Goal: Task Accomplishment & Management: Manage account settings

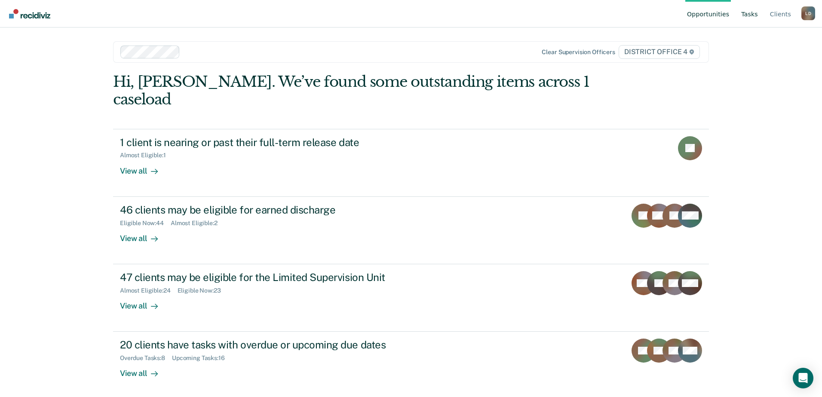
click at [751, 13] on link "Tasks" at bounding box center [749, 14] width 20 height 28
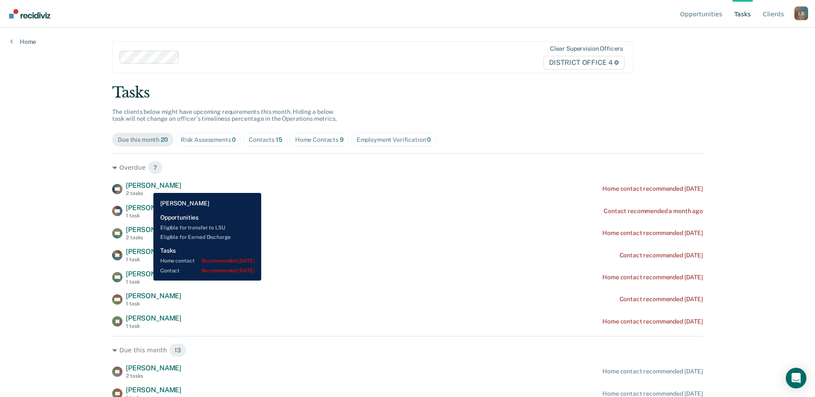
click at [147, 187] on span "[PERSON_NAME]" at bounding box center [153, 185] width 55 height 8
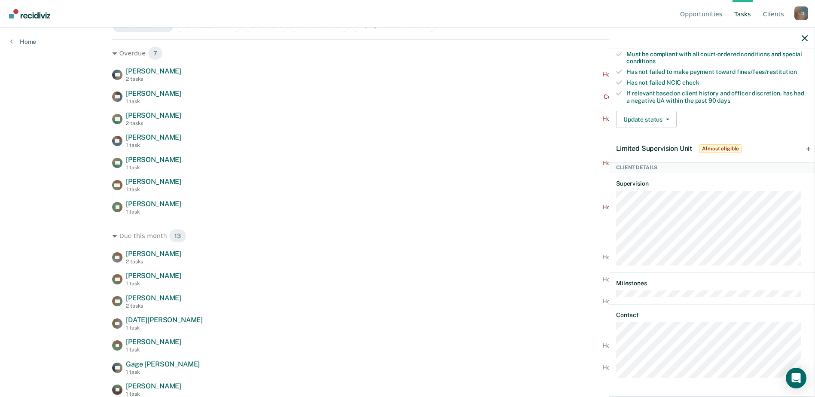
scroll to position [129, 0]
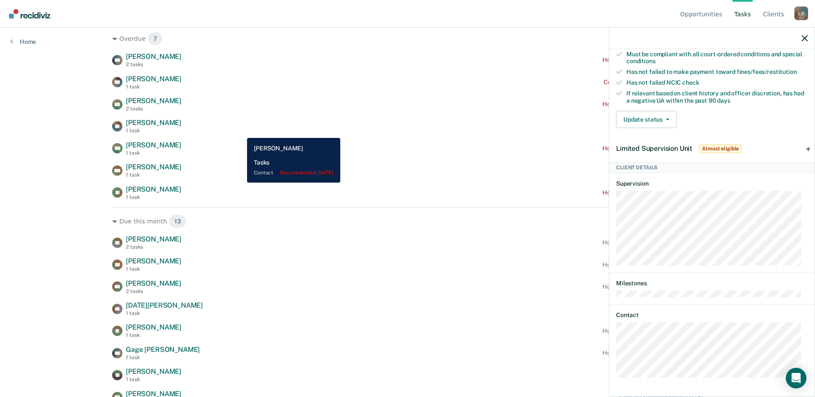
click at [241, 132] on div "EP [PERSON_NAME] 1 task Contact recommended [DATE]" at bounding box center [407, 126] width 591 height 15
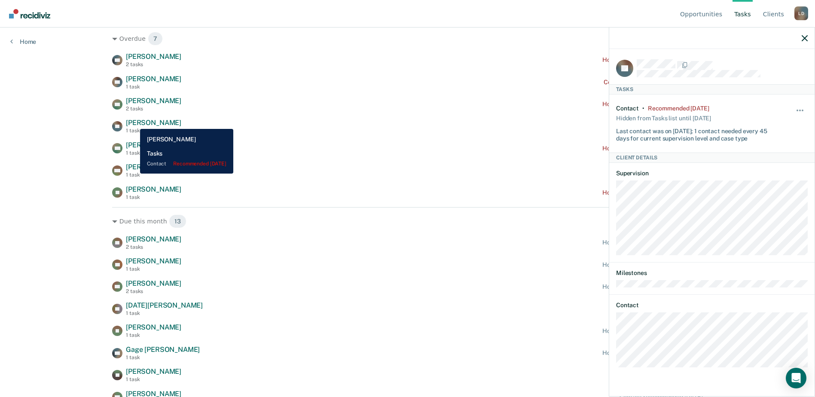
click at [134, 122] on span "[PERSON_NAME]" at bounding box center [153, 123] width 55 height 8
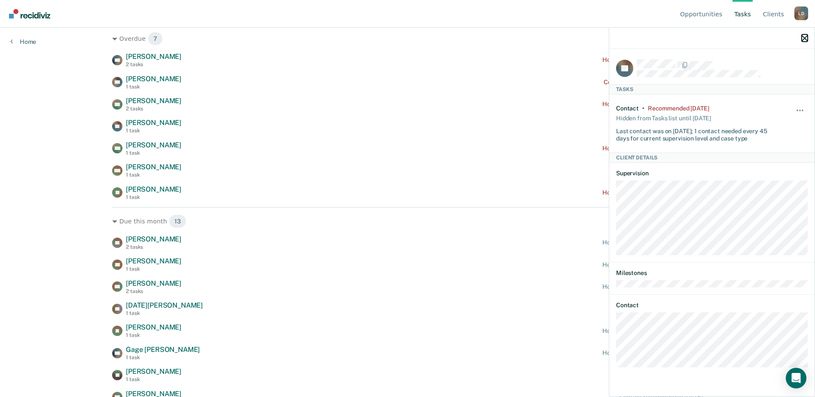
click at [803, 38] on icon "button" at bounding box center [805, 38] width 6 height 6
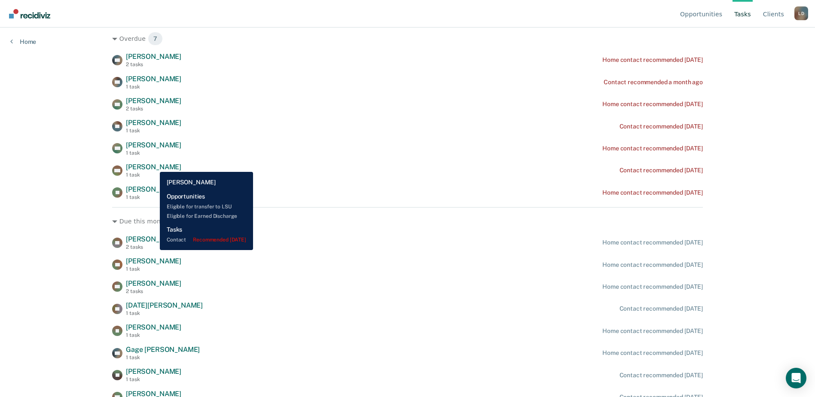
click at [153, 165] on span "[PERSON_NAME]" at bounding box center [153, 167] width 55 height 8
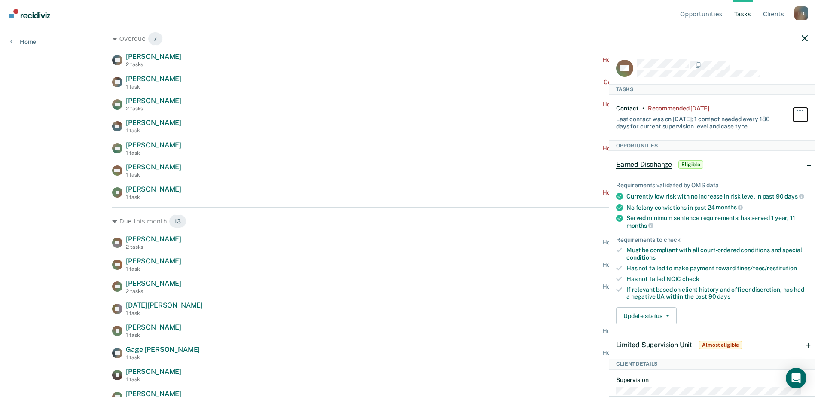
click at [802, 110] on span "button" at bounding box center [803, 111] width 2 height 2
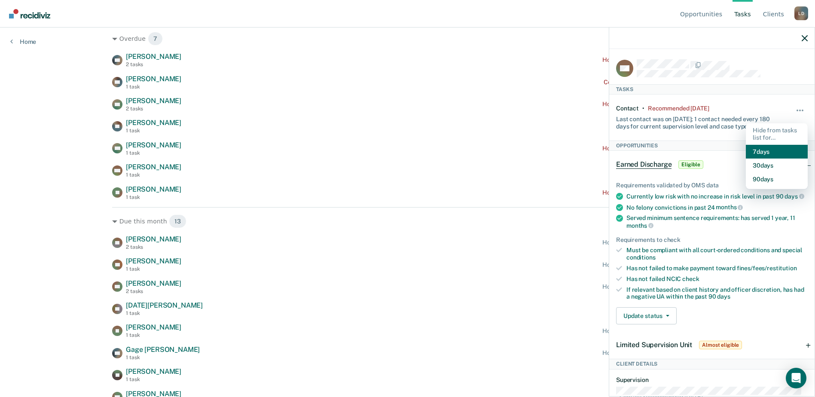
click at [760, 150] on button "7 days" at bounding box center [777, 152] width 62 height 14
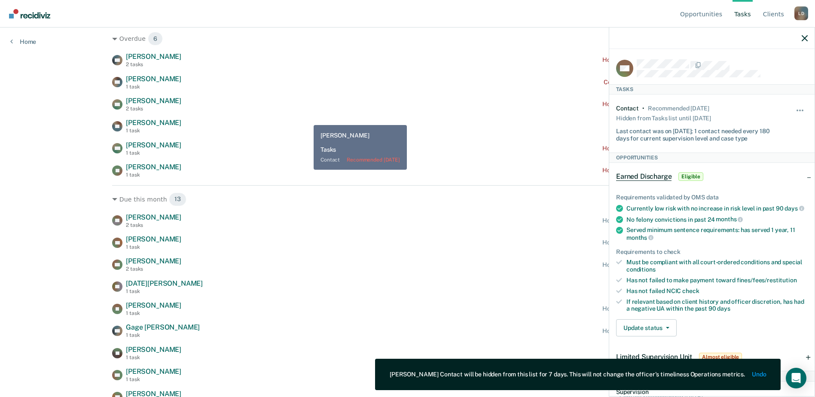
click at [309, 117] on div "GB [PERSON_NAME] 2 tasks Home contact recommended [DATE] TW [PERSON_NAME] 1 tas…" at bounding box center [407, 115] width 591 height 126
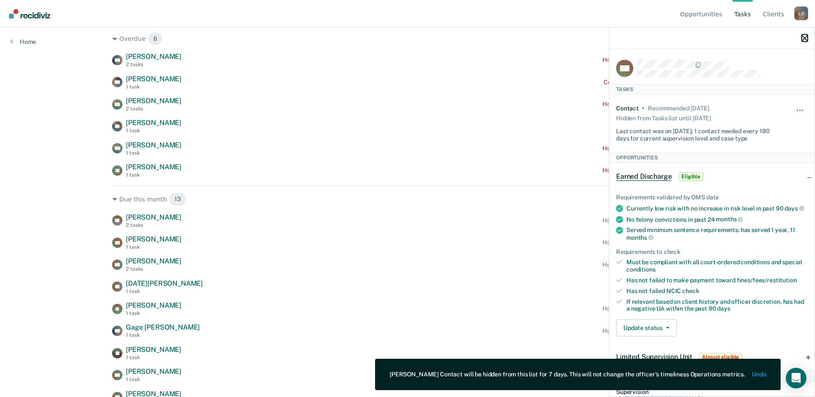
click at [803, 37] on icon "button" at bounding box center [805, 38] width 6 height 6
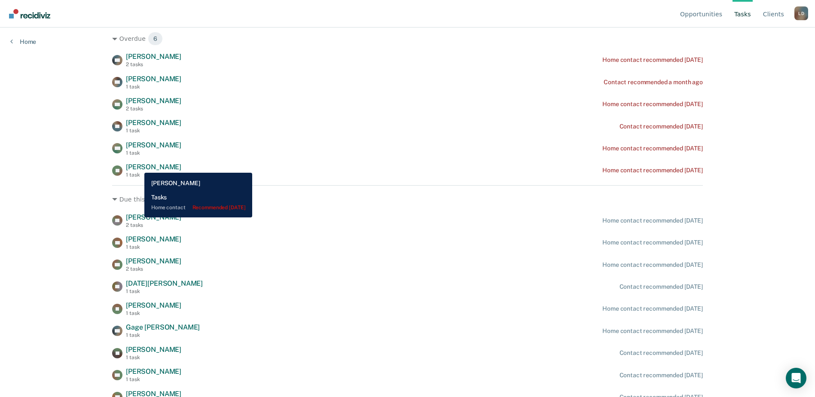
click at [138, 166] on span "[PERSON_NAME]" at bounding box center [153, 167] width 55 height 8
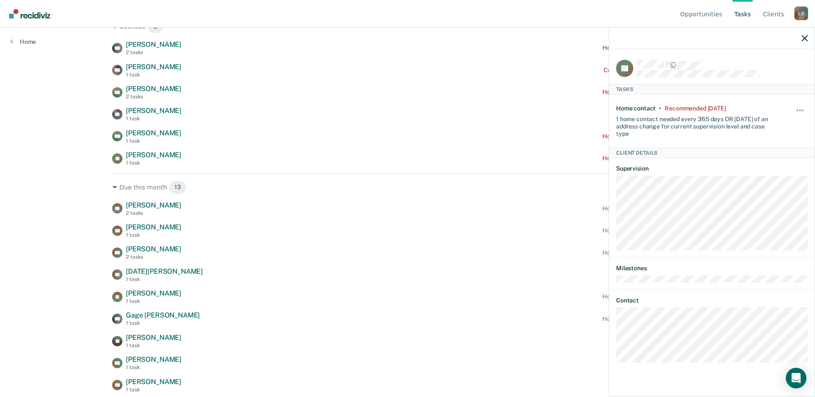
scroll to position [139, 0]
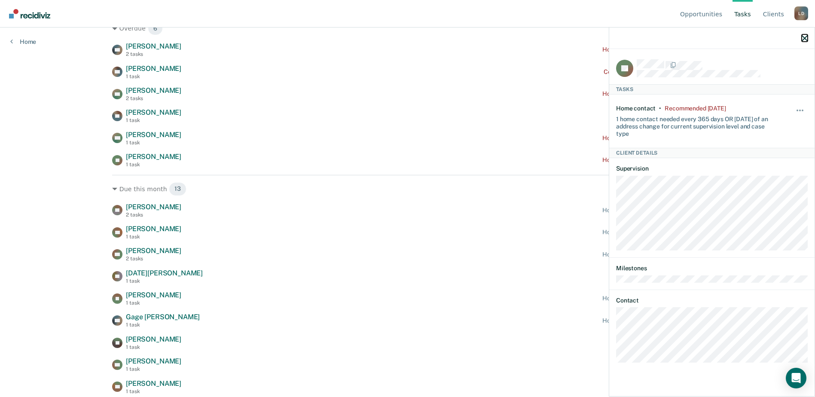
click at [806, 40] on icon "button" at bounding box center [805, 38] width 6 height 6
